Goal: Find specific page/section: Find specific page/section

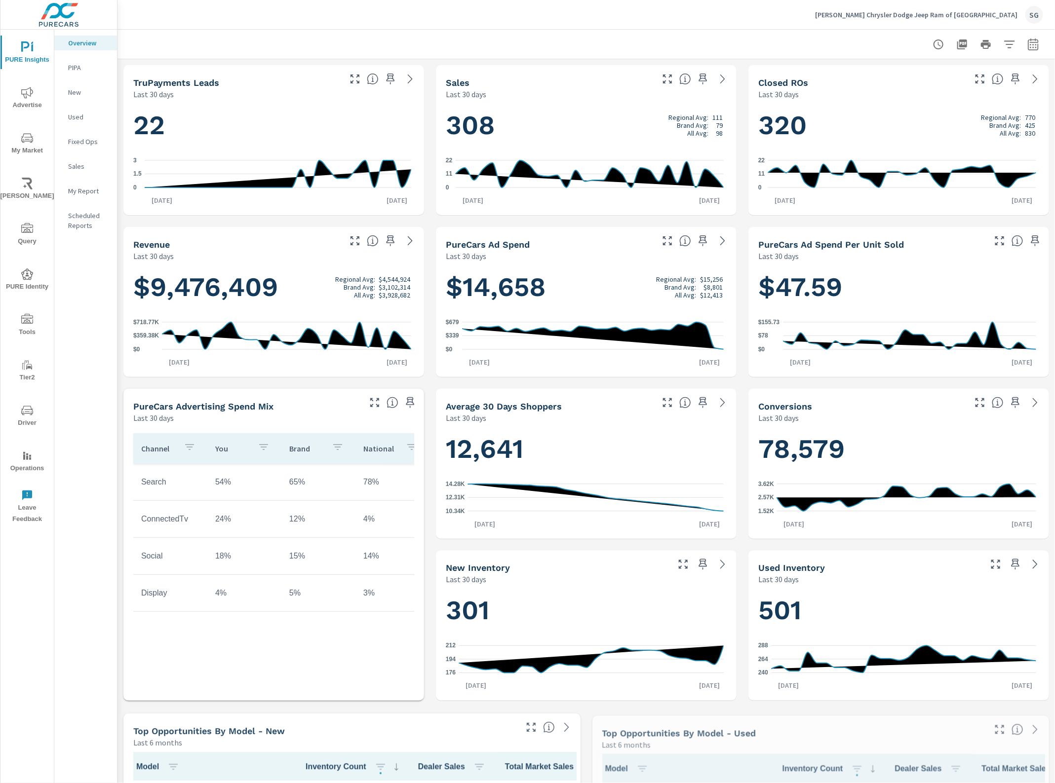
scroll to position [0, 0]
click at [38, 321] on span "Tools" at bounding box center [26, 326] width 47 height 24
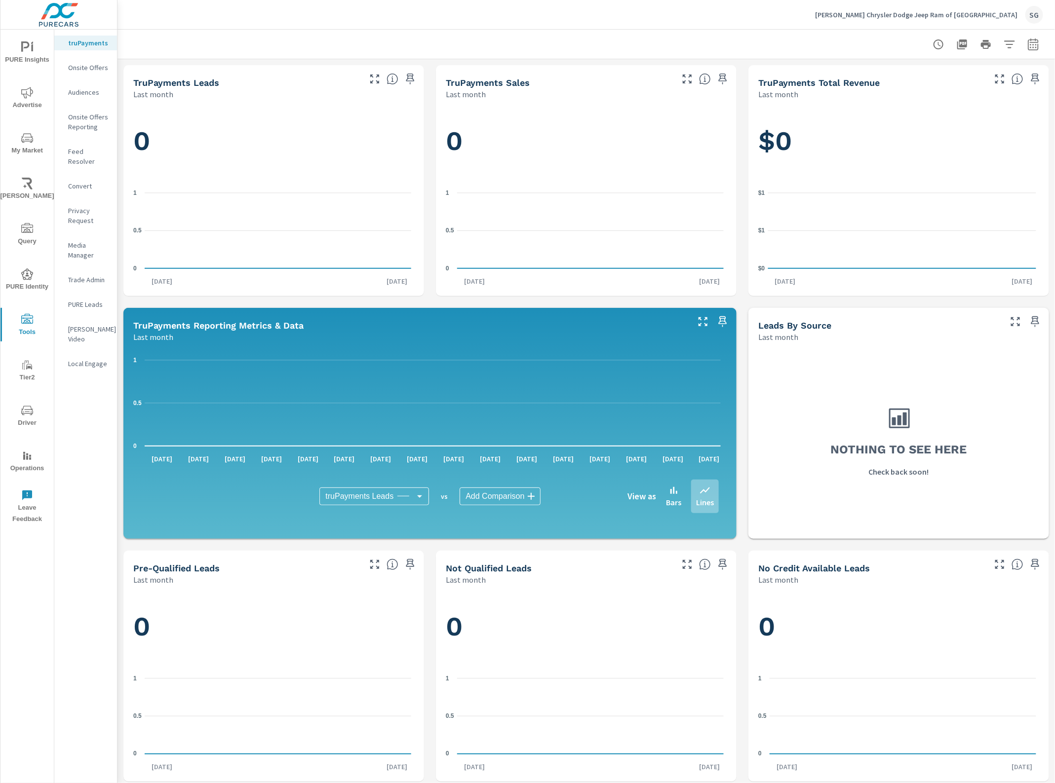
click at [87, 145] on div "Feed Resolver" at bounding box center [85, 156] width 63 height 25
